Goal: Entertainment & Leisure: Browse casually

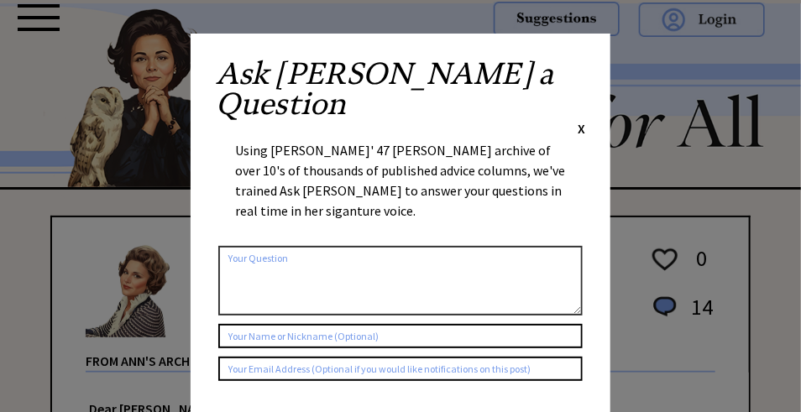
click at [575, 66] on div "Ask Ann a Question X" at bounding box center [400, 98] width 369 height 79
click at [582, 120] on span "X" at bounding box center [581, 128] width 8 height 17
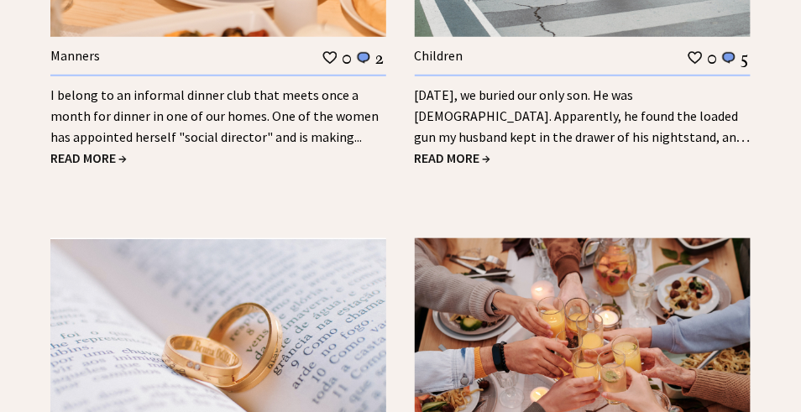
scroll to position [2434, 0]
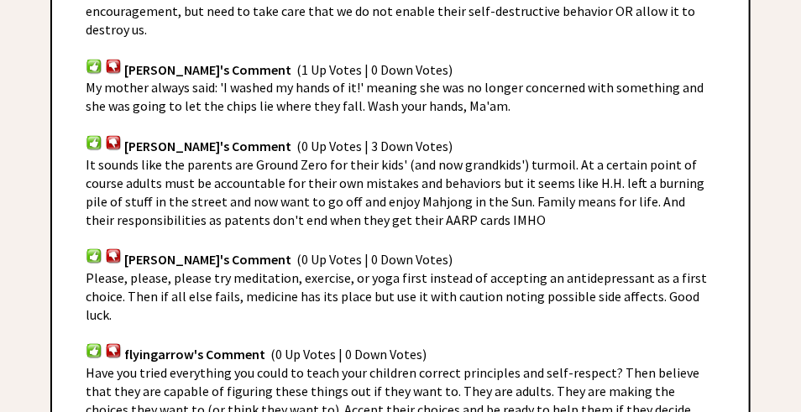
scroll to position [1259, 0]
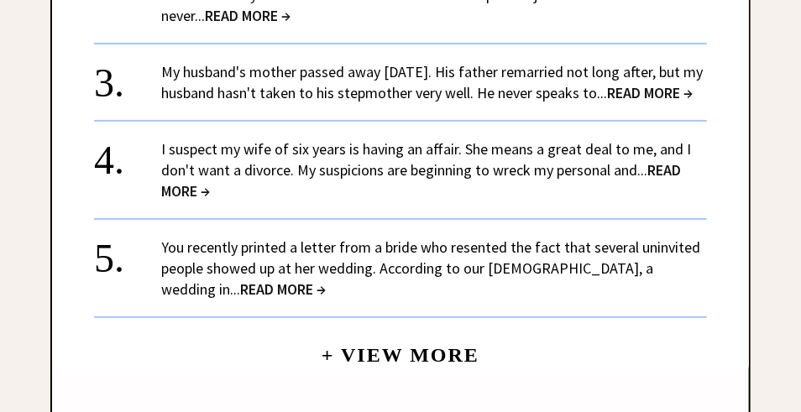
scroll to position [1987, 0]
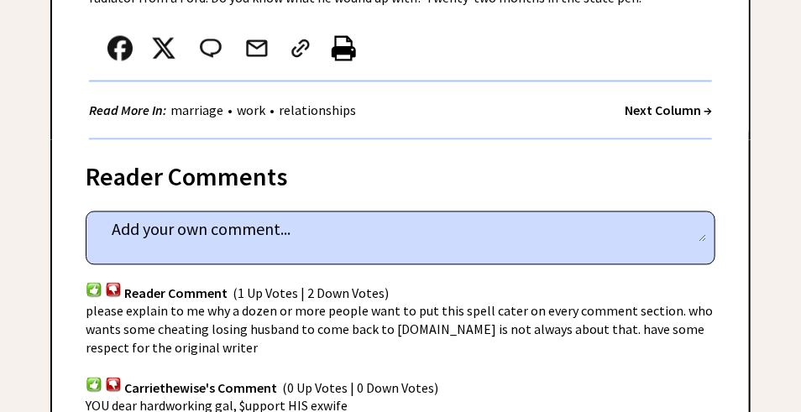
scroll to position [923, 0]
